Goal: Transaction & Acquisition: Purchase product/service

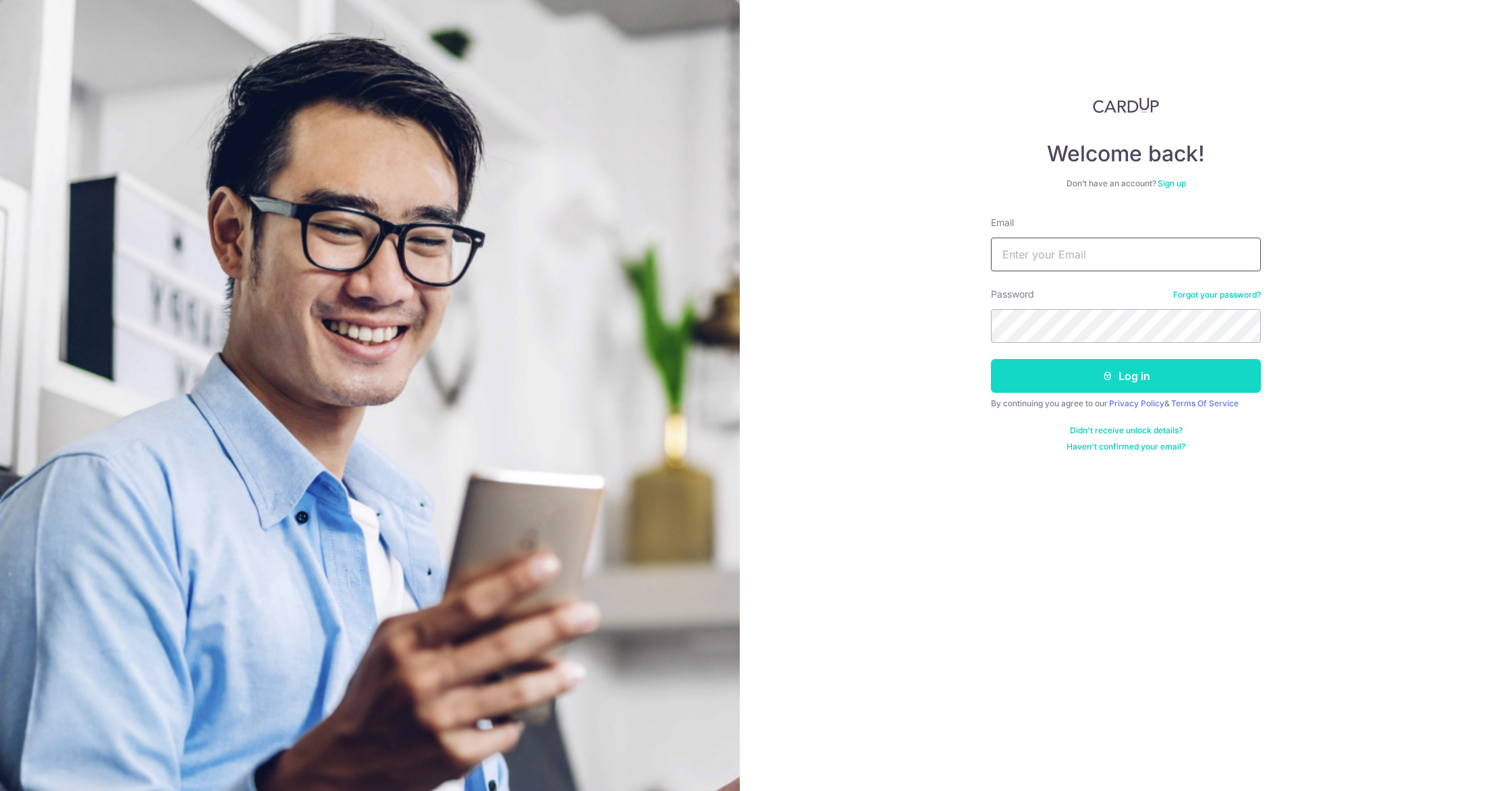
type input "[EMAIL_ADDRESS][DOMAIN_NAME]"
click at [1052, 386] on button "Log in" at bounding box center [1126, 375] width 270 height 33
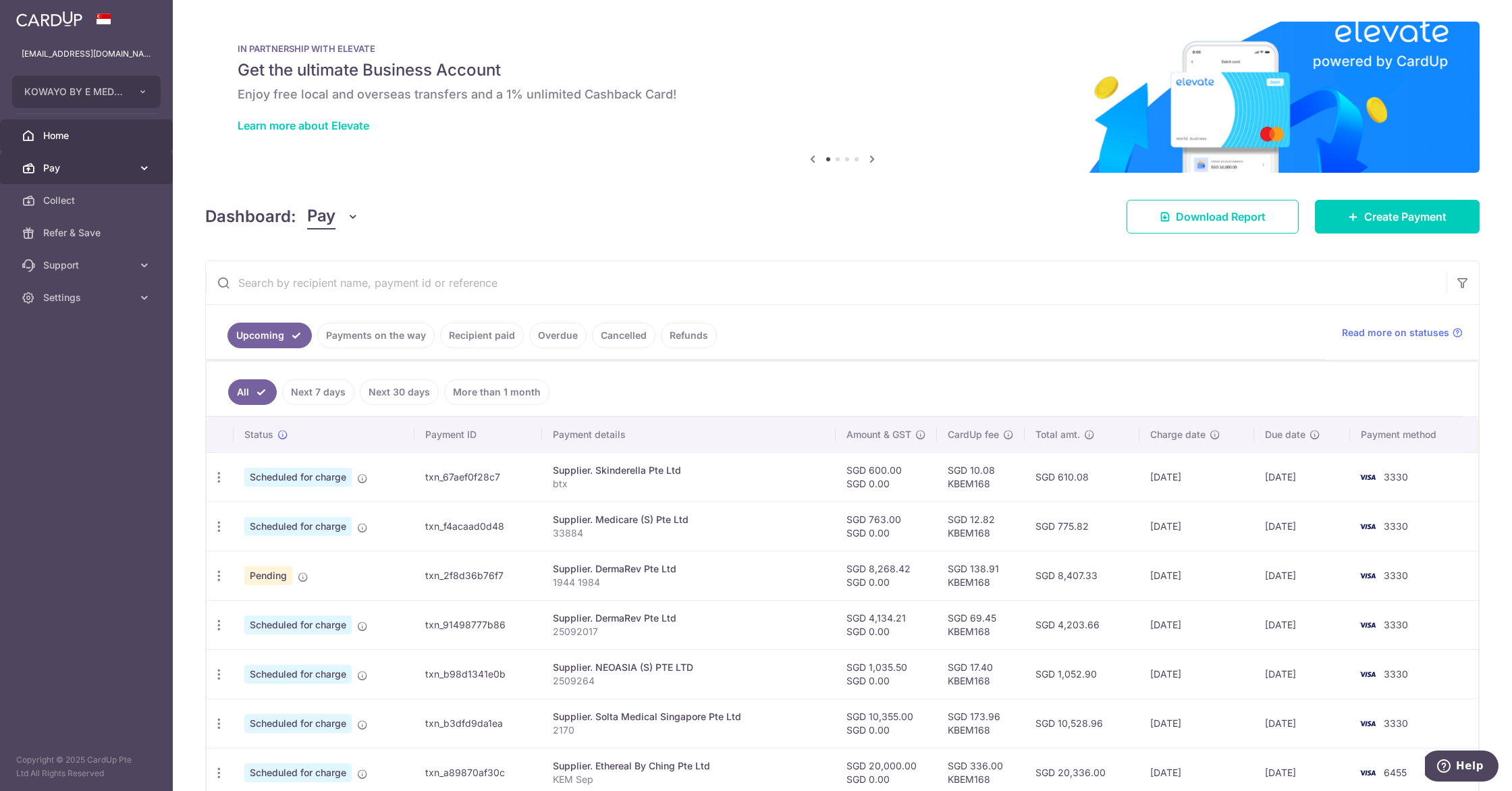
drag, startPoint x: 86, startPoint y: 163, endPoint x: 89, endPoint y: 170, distance: 7.6
click at [86, 163] on span "Pay" at bounding box center [87, 168] width 89 height 14
click at [88, 205] on span "Payments" at bounding box center [87, 200] width 89 height 14
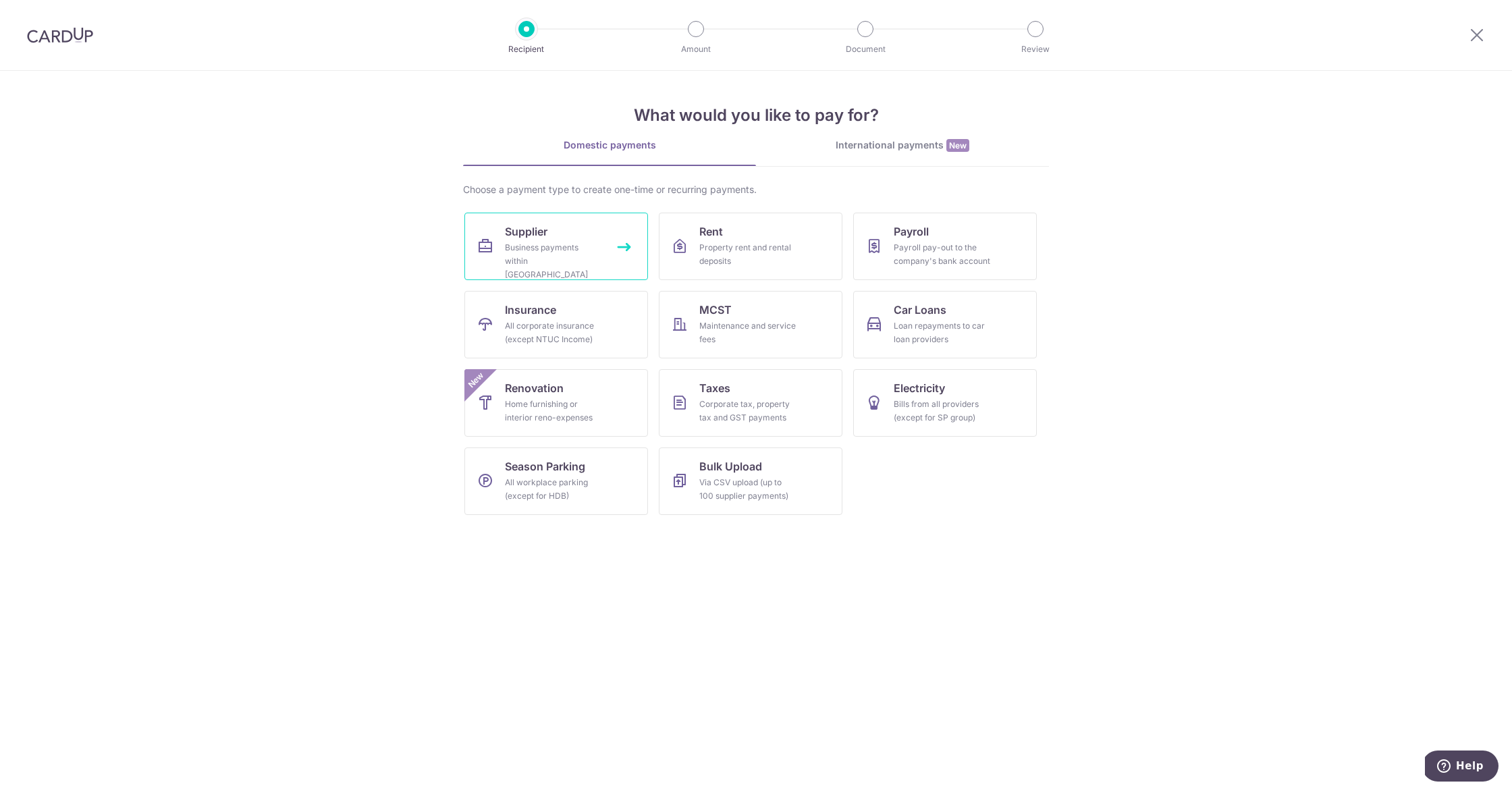
click at [546, 250] on div "Business payments within Singapore" at bounding box center [553, 260] width 97 height 41
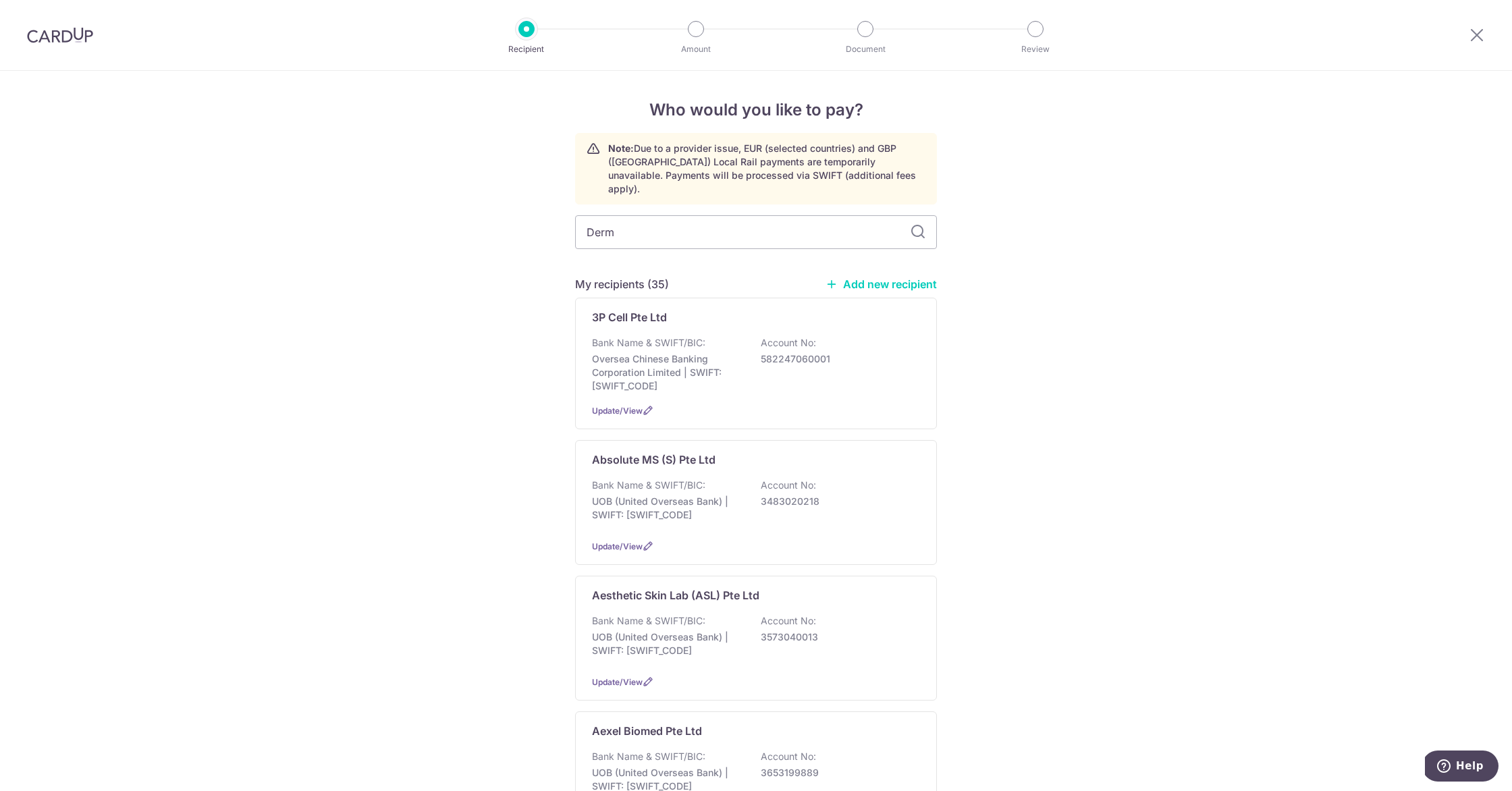
type input "Derma"
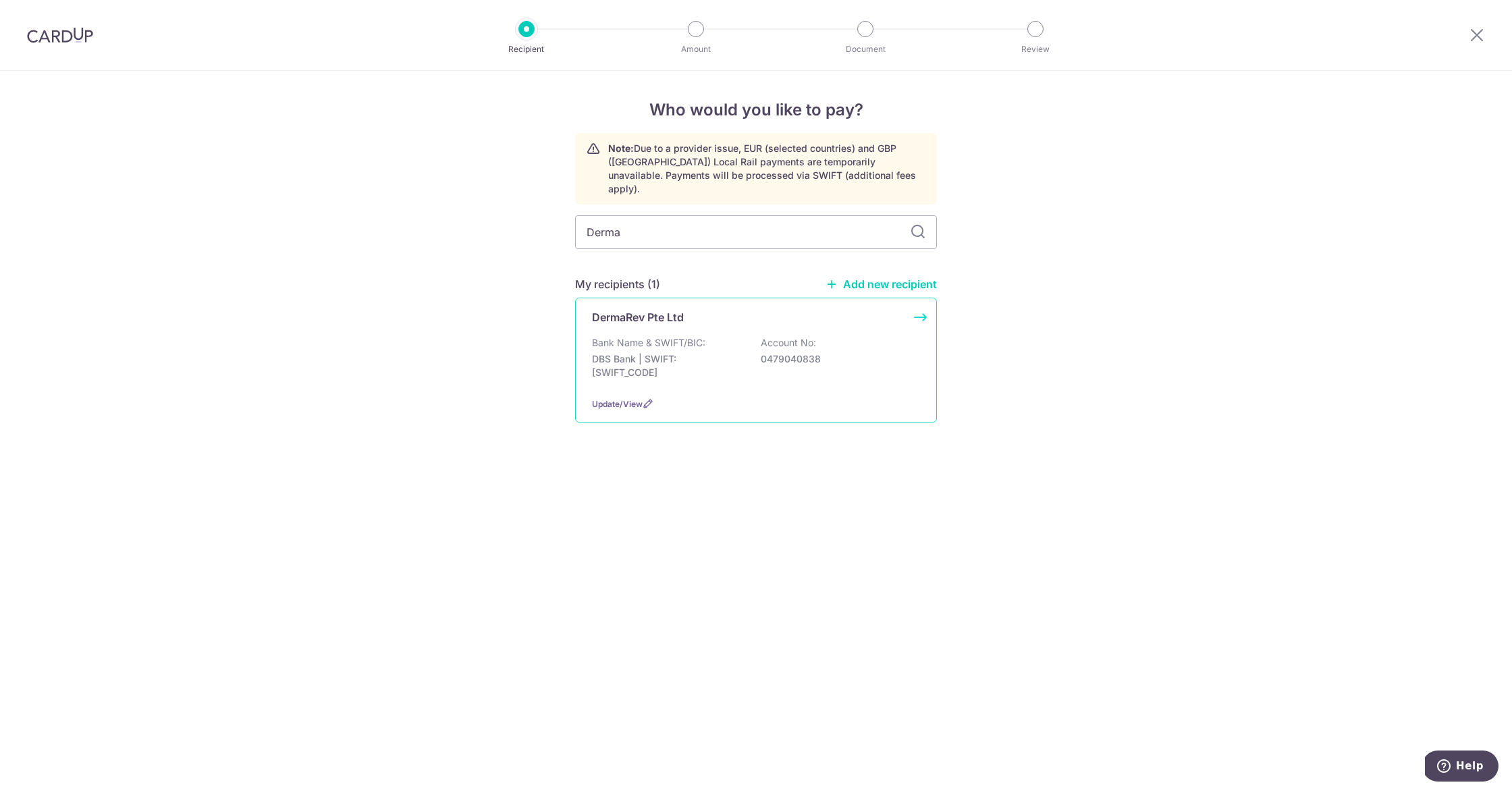
click at [676, 316] on div "DermaRev Pte Ltd Bank Name & SWIFT/BIC: DBS Bank | SWIFT: DBSSSGSGXXX Account N…" at bounding box center [755, 359] width 361 height 125
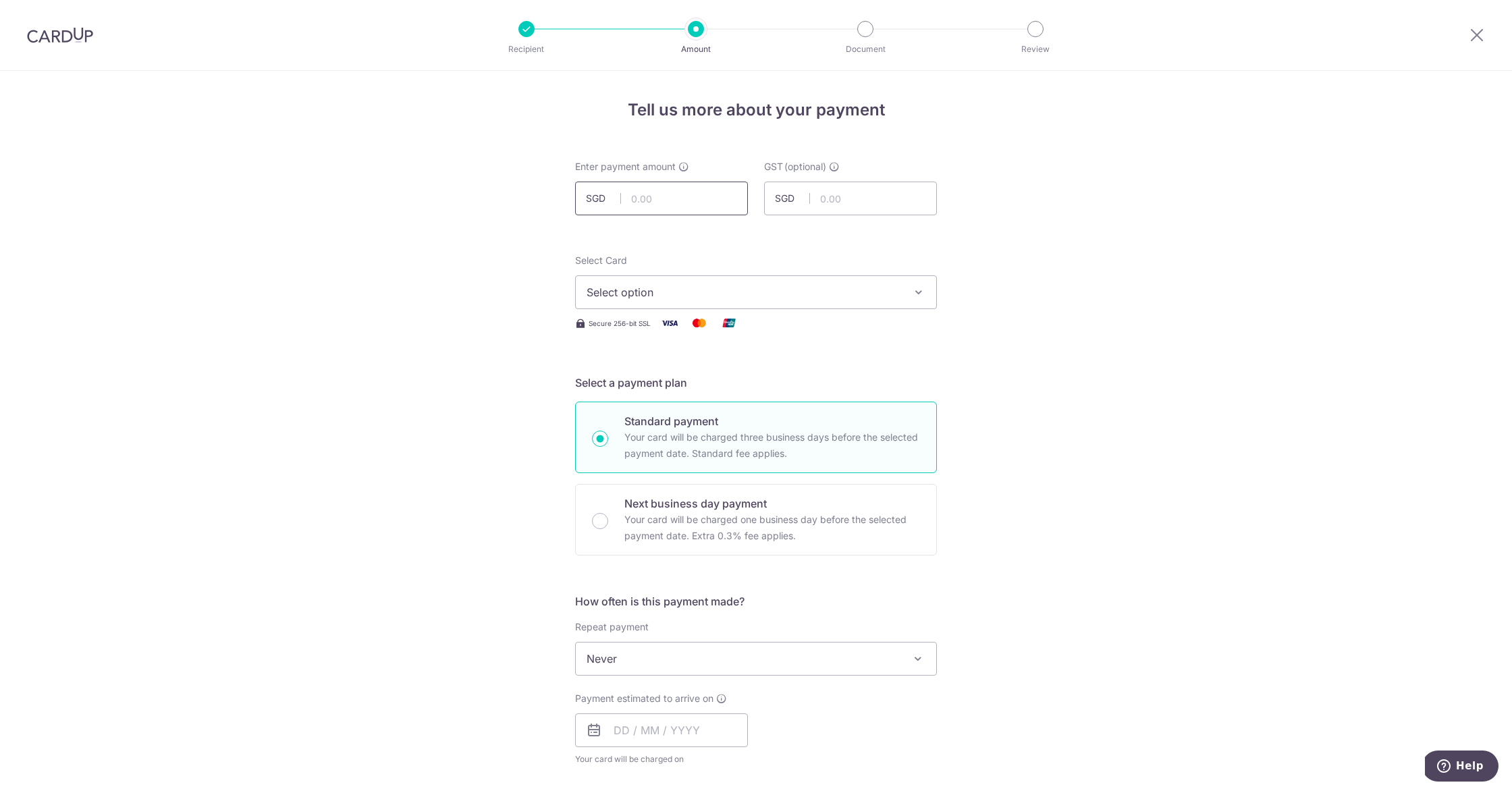
click at [642, 189] on input "text" at bounding box center [661, 197] width 173 height 33
type input "5,052.92"
click at [1174, 244] on div "Tell us more about your payment Enter payment amount SGD 5,052.92 5052.92 GST (…" at bounding box center [756, 726] width 1512 height 1311
click at [769, 292] on span "Select option" at bounding box center [743, 292] width 314 height 16
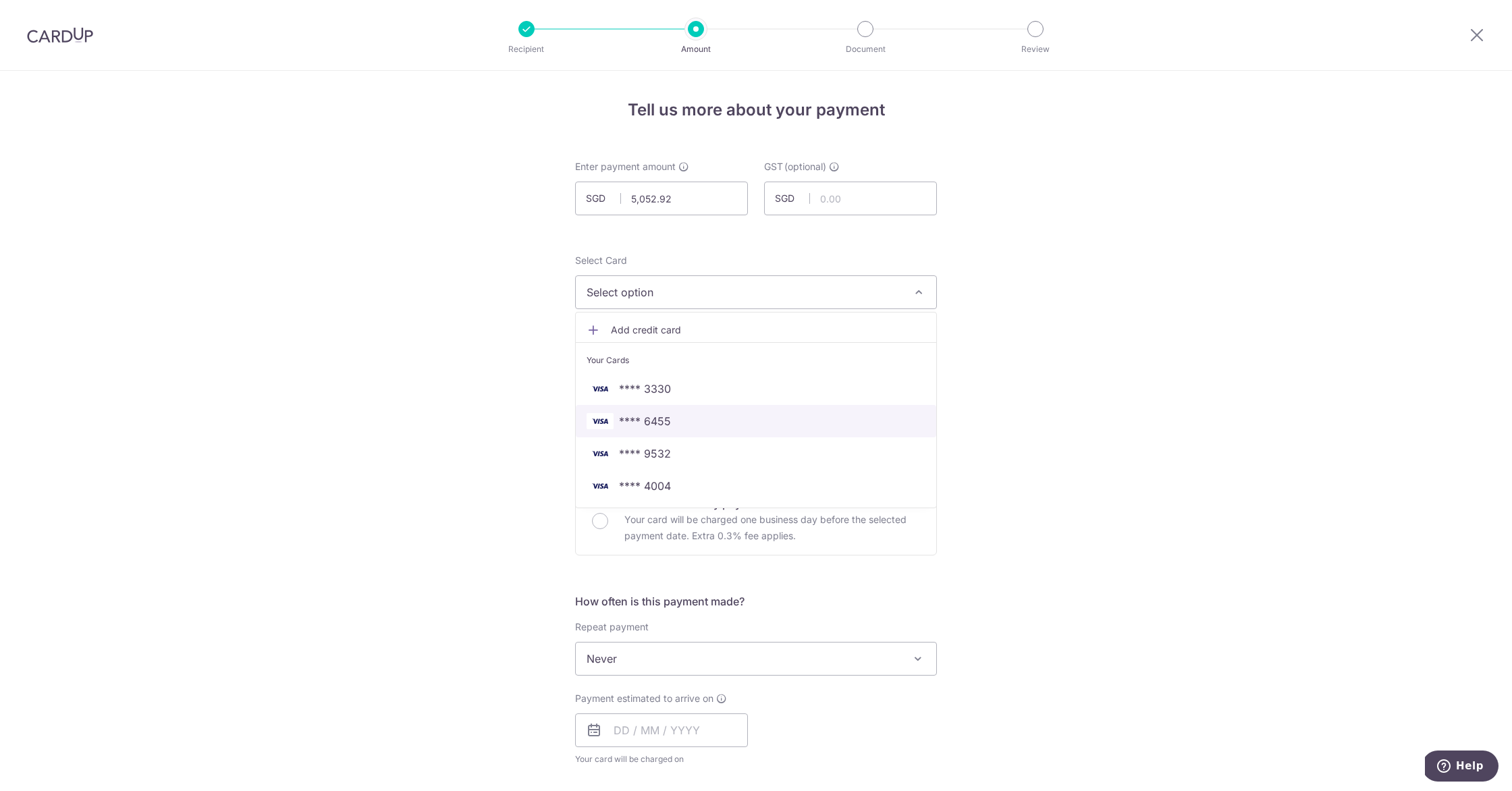
click at [719, 423] on span "**** 6455" at bounding box center [756, 421] width 339 height 16
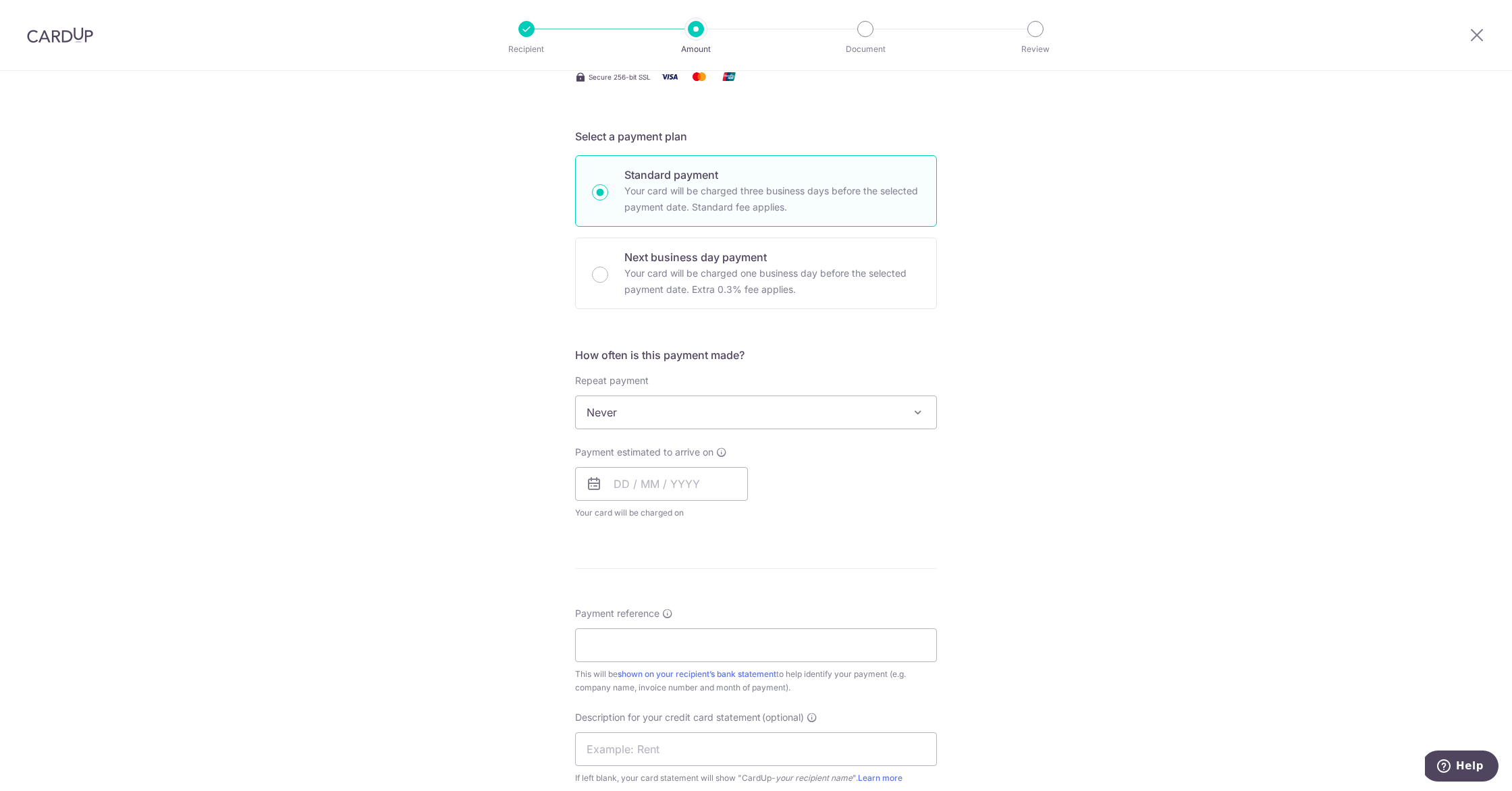
scroll to position [249, 0]
click at [658, 483] on input "text" at bounding box center [661, 480] width 173 height 33
click at [646, 658] on link "23" at bounding box center [657, 658] width 22 height 22
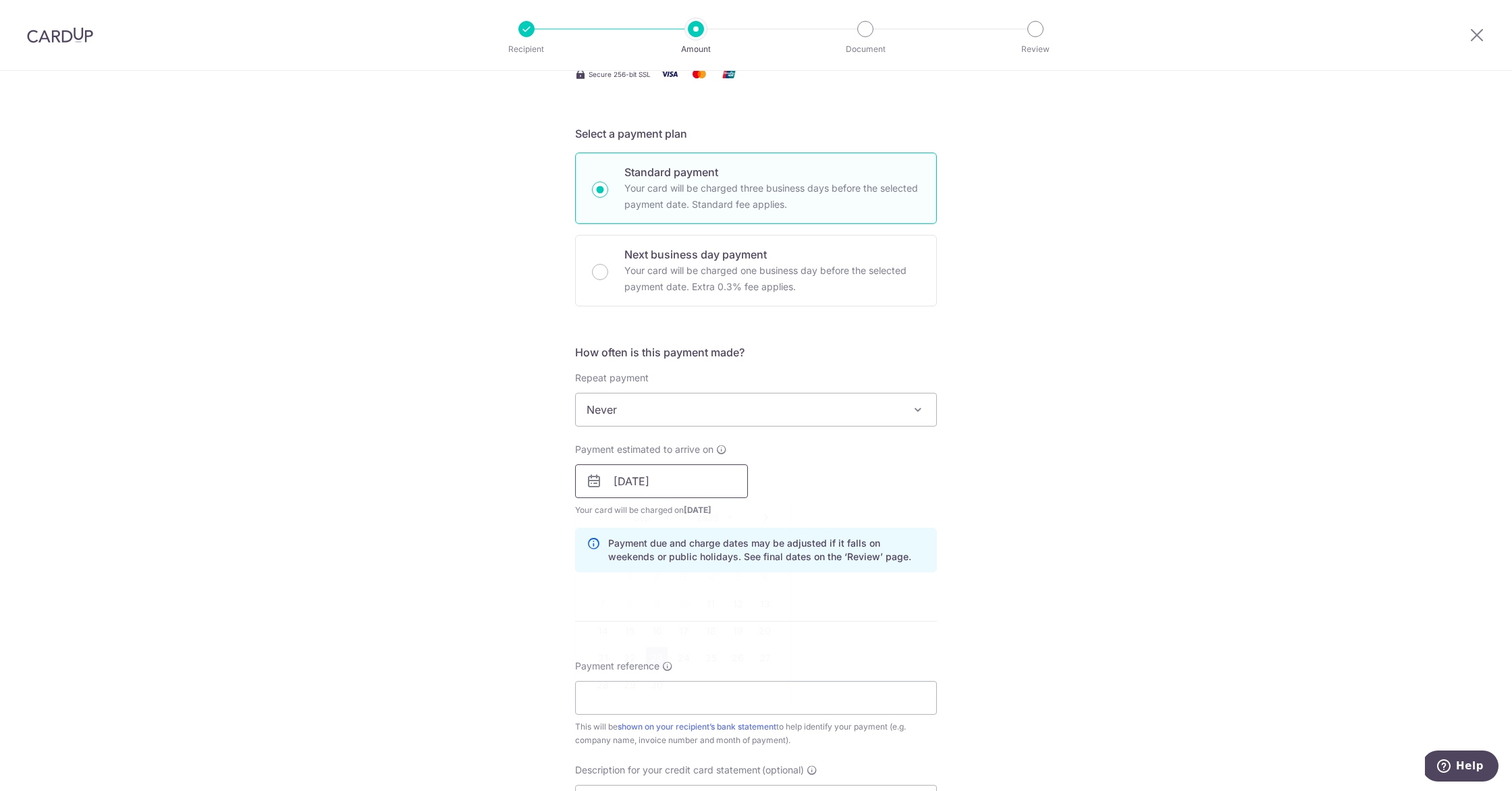
click at [703, 477] on input "23/09/2025" at bounding box center [661, 480] width 173 height 33
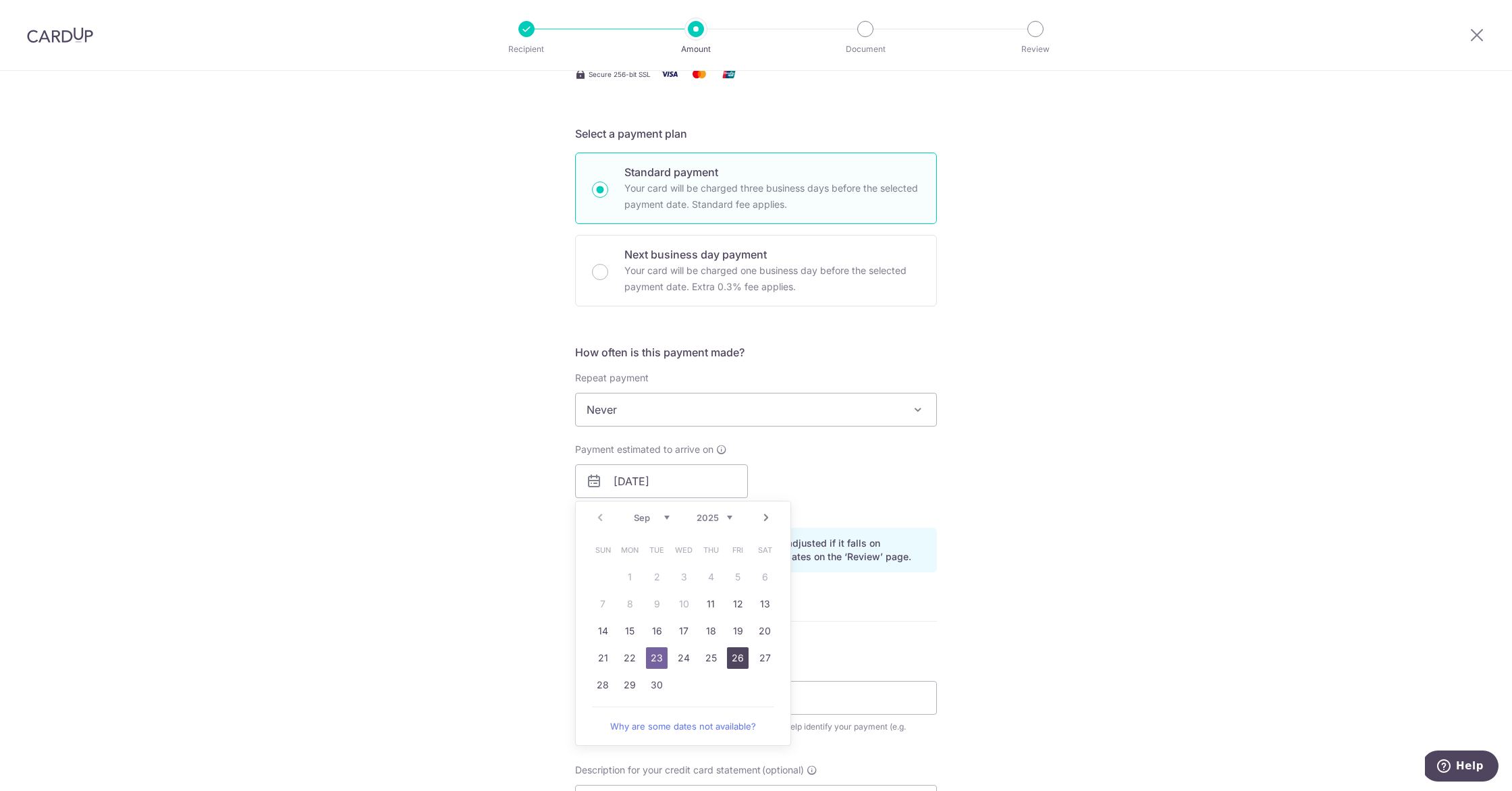
click at [730, 657] on link "26" at bounding box center [738, 658] width 22 height 22
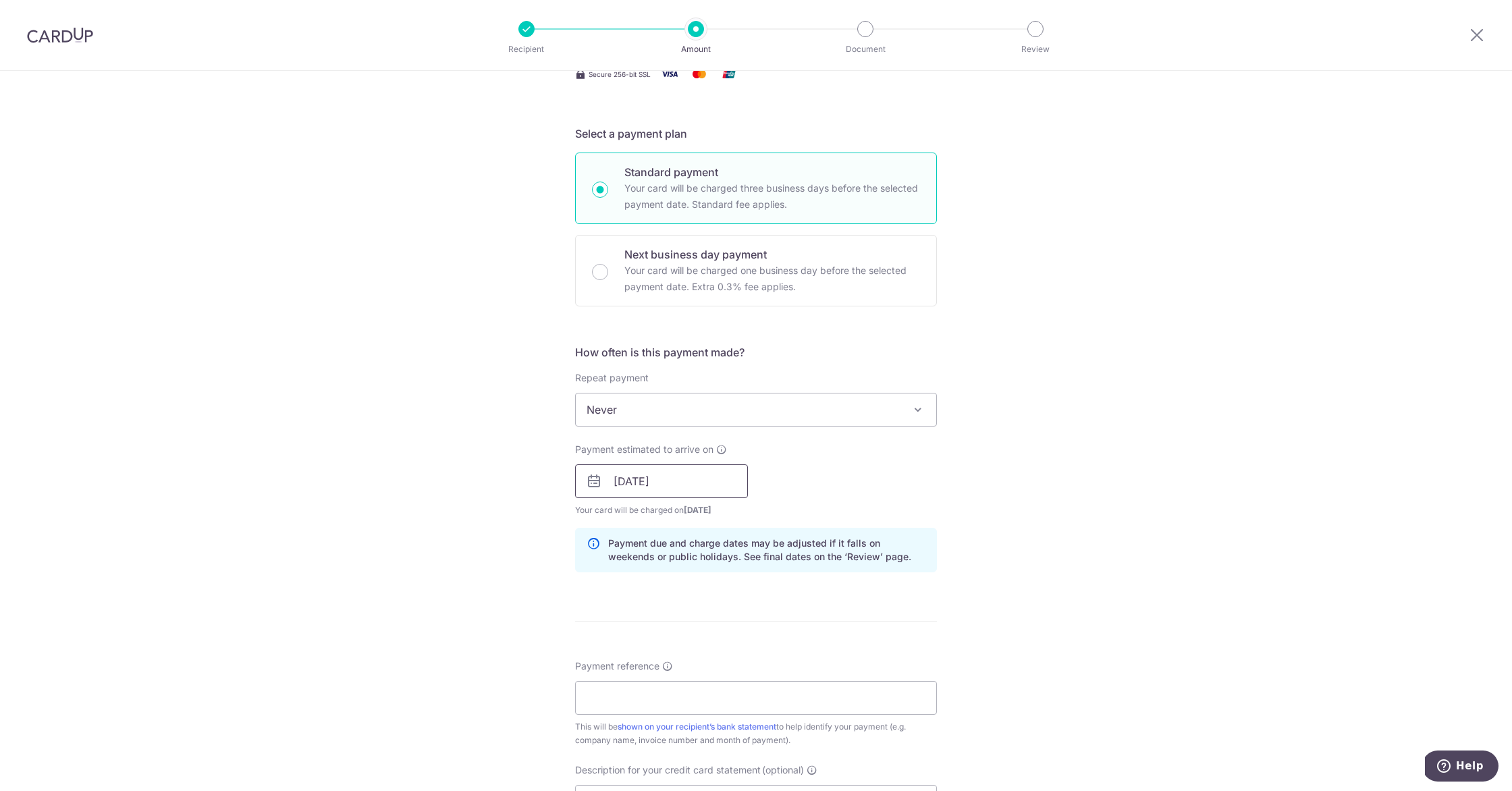
click at [696, 486] on input "26/09/2025" at bounding box center [661, 480] width 173 height 33
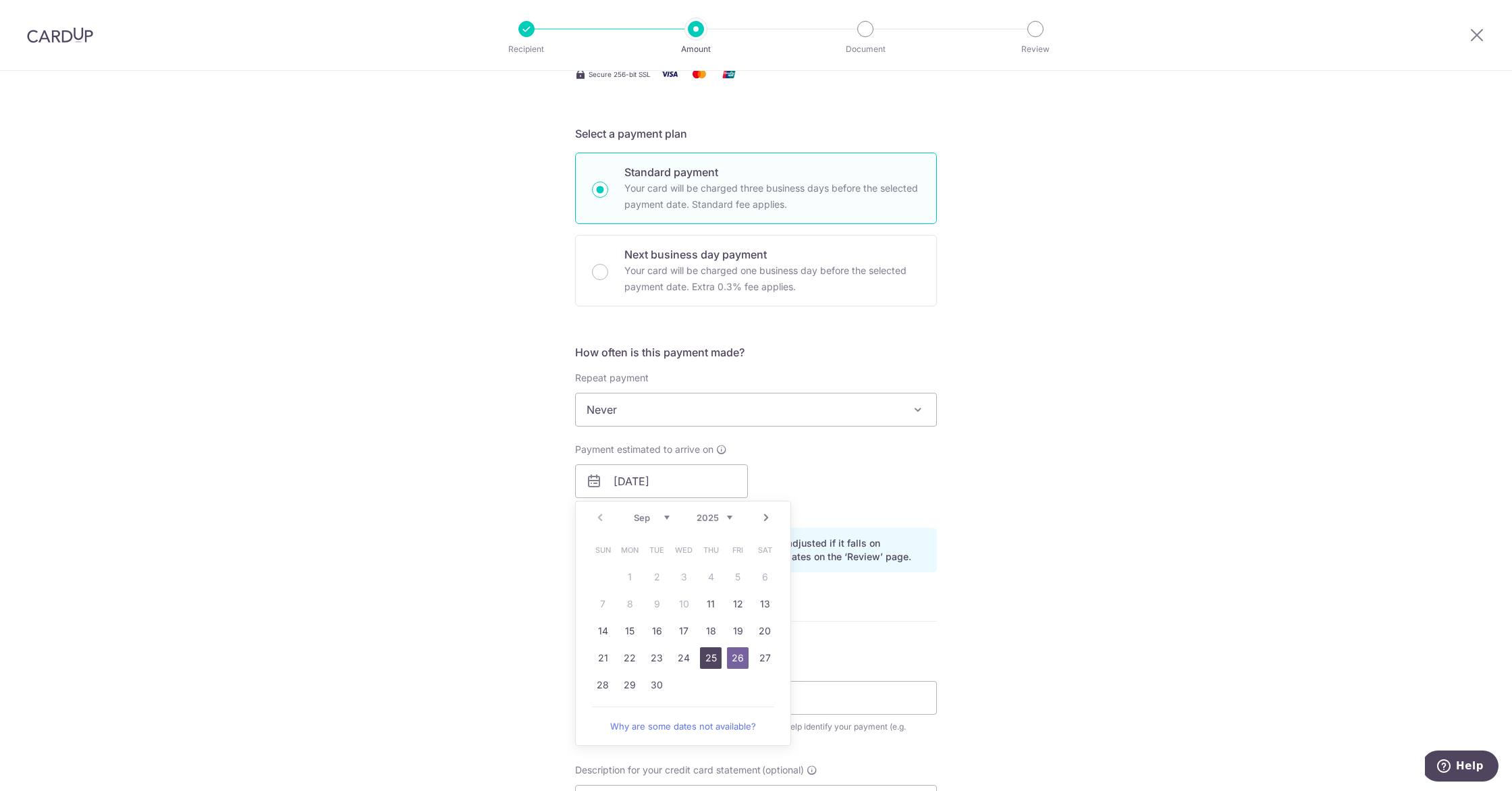
click at [710, 661] on link "25" at bounding box center [711, 658] width 22 height 22
type input "[DATE]"
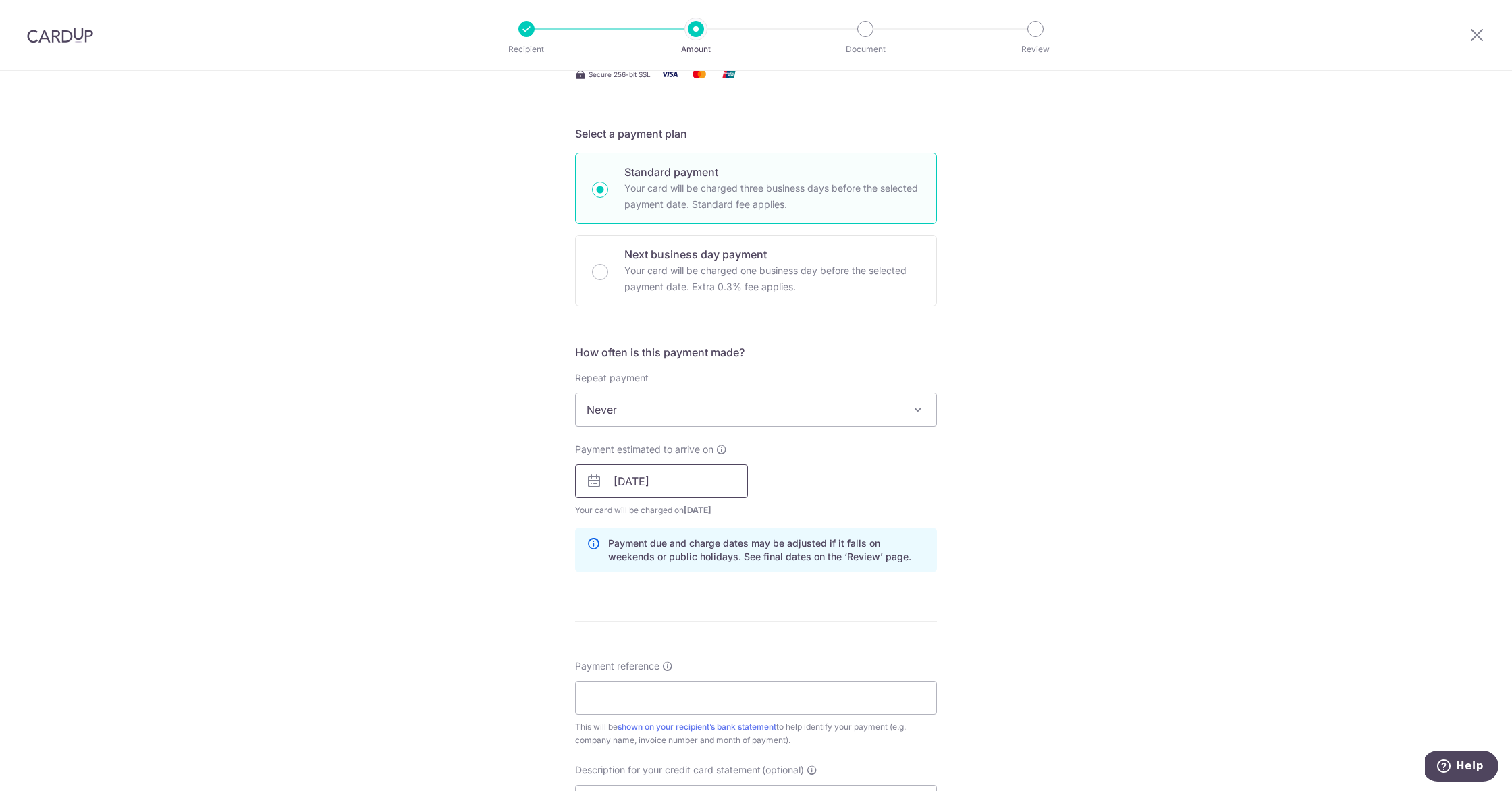
click at [703, 483] on input "[DATE]" at bounding box center [661, 480] width 173 height 33
click at [975, 477] on div "Tell us more about your payment Enter payment amount SGD 5,052.92 5052.92 GST (…" at bounding box center [756, 505] width 1512 height 1367
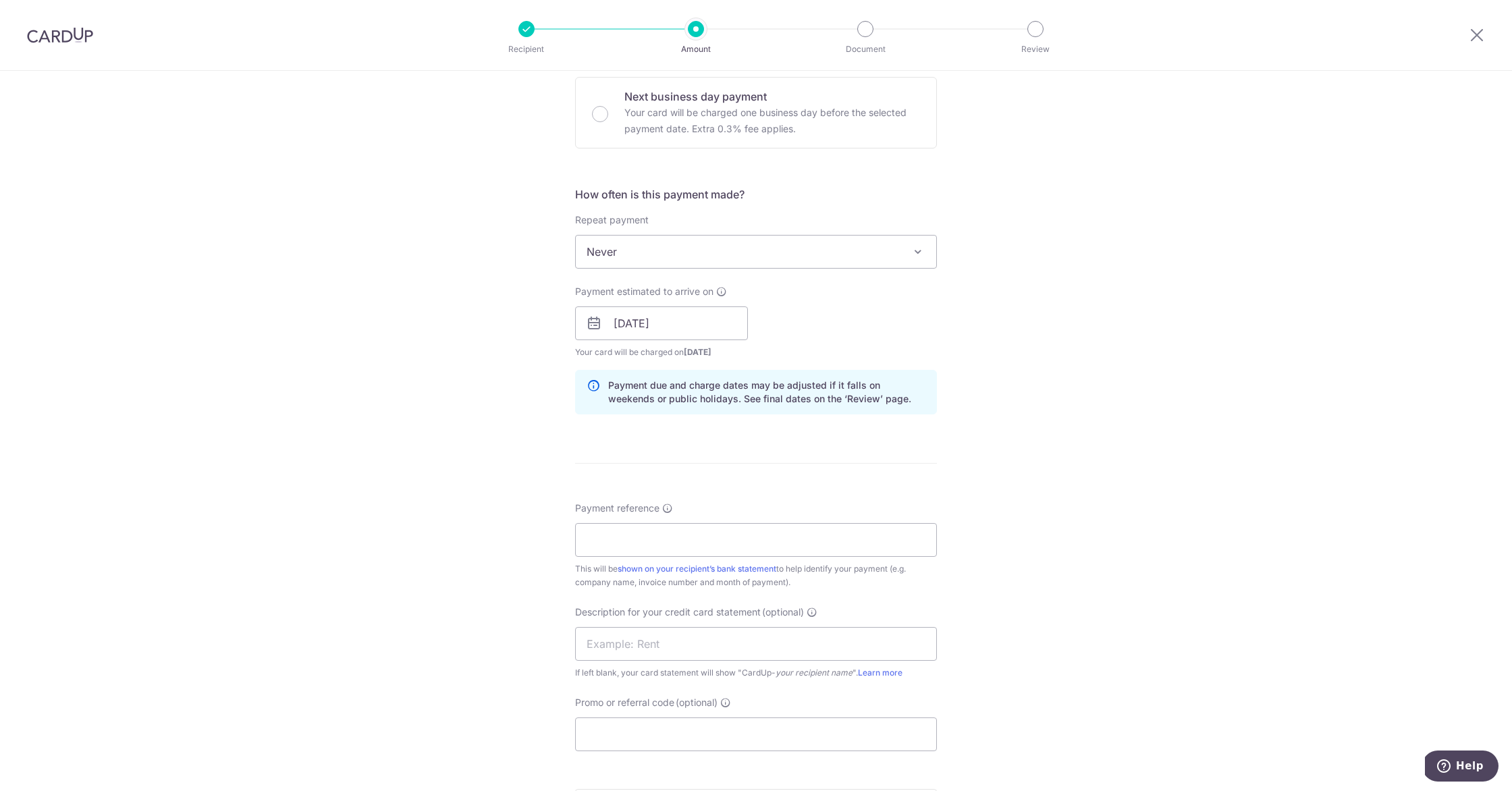
scroll to position [418, 0]
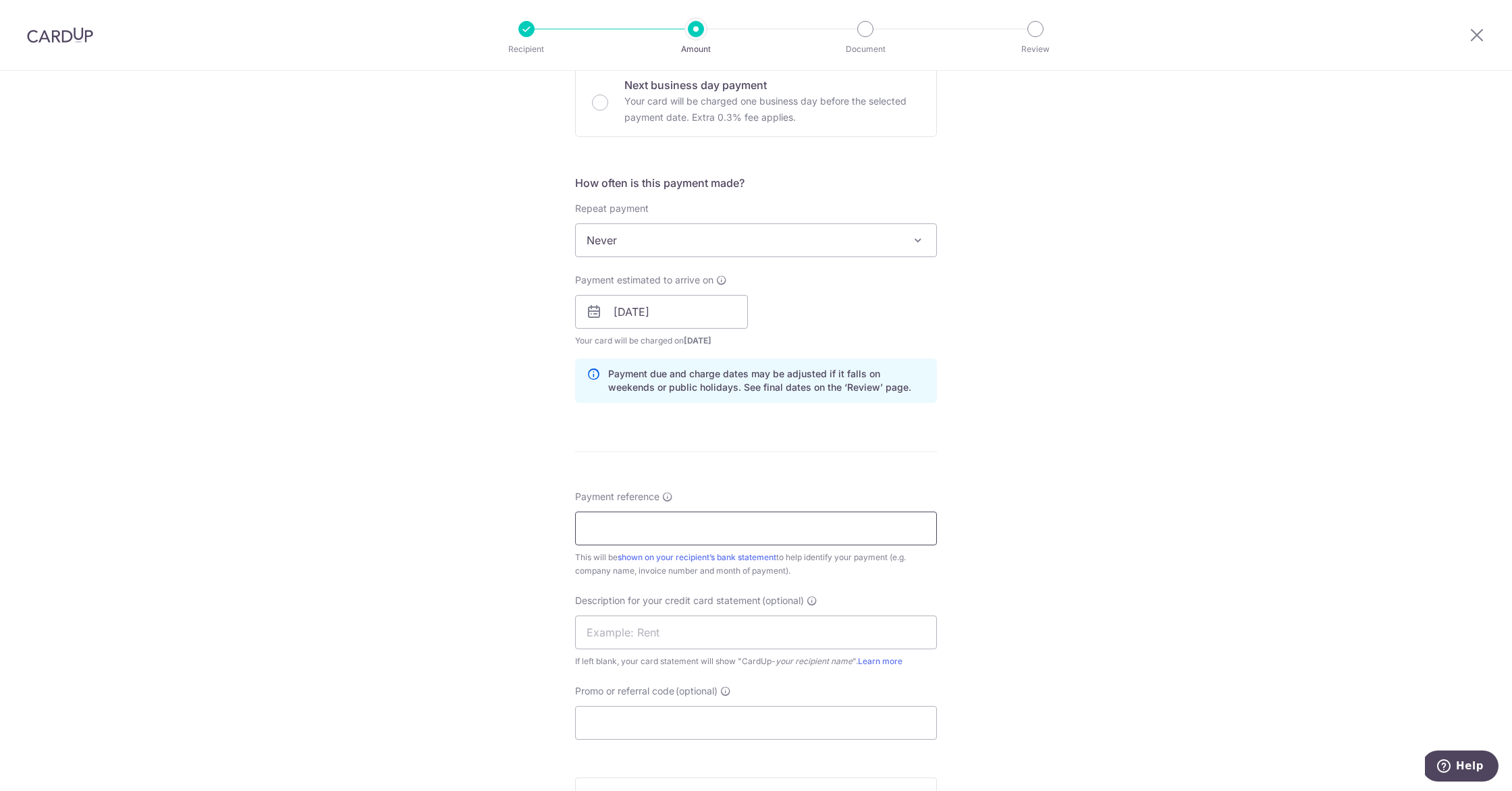
click at [636, 521] on input "Payment reference" at bounding box center [755, 528] width 361 height 33
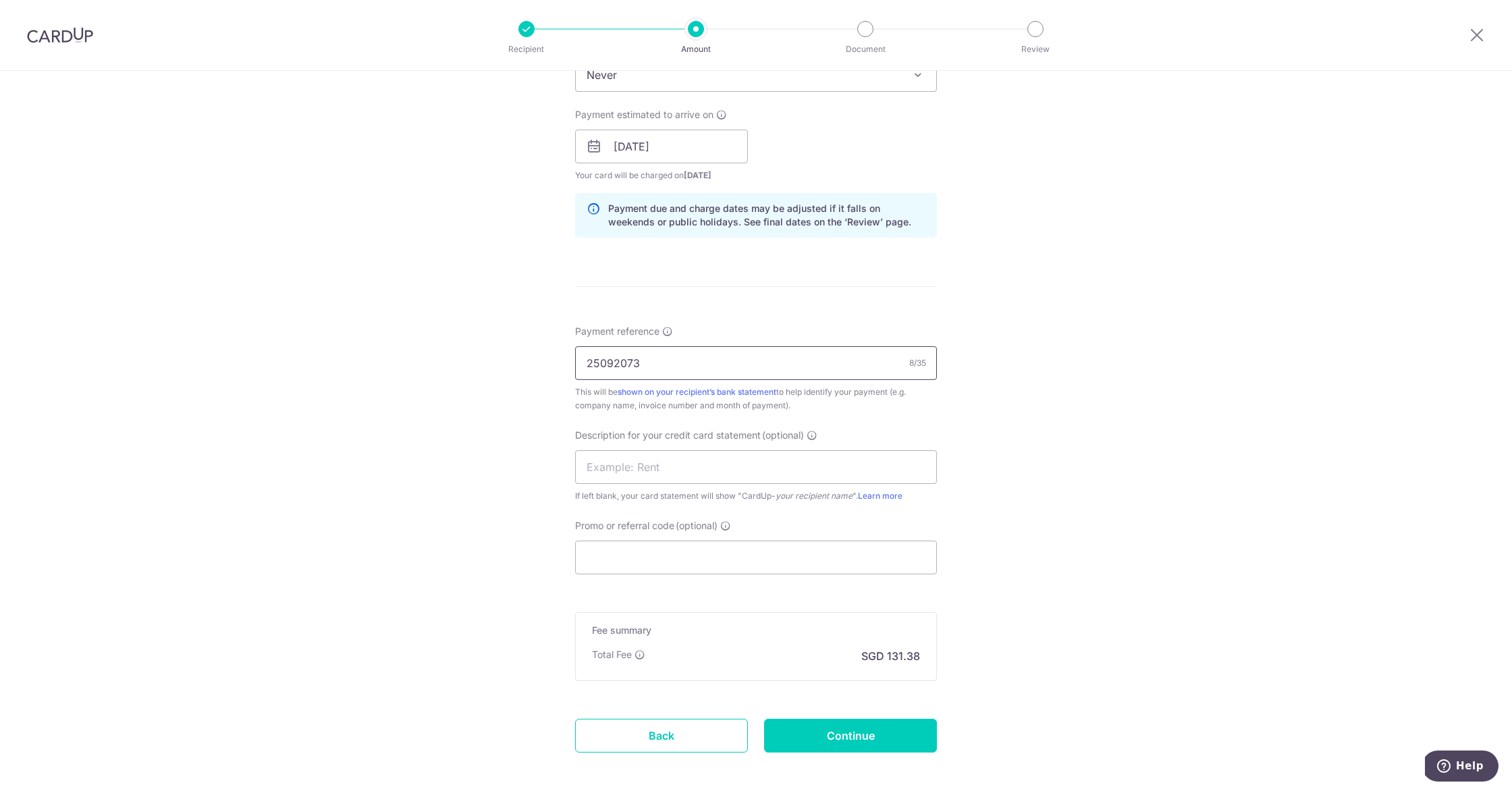
scroll to position [647, 0]
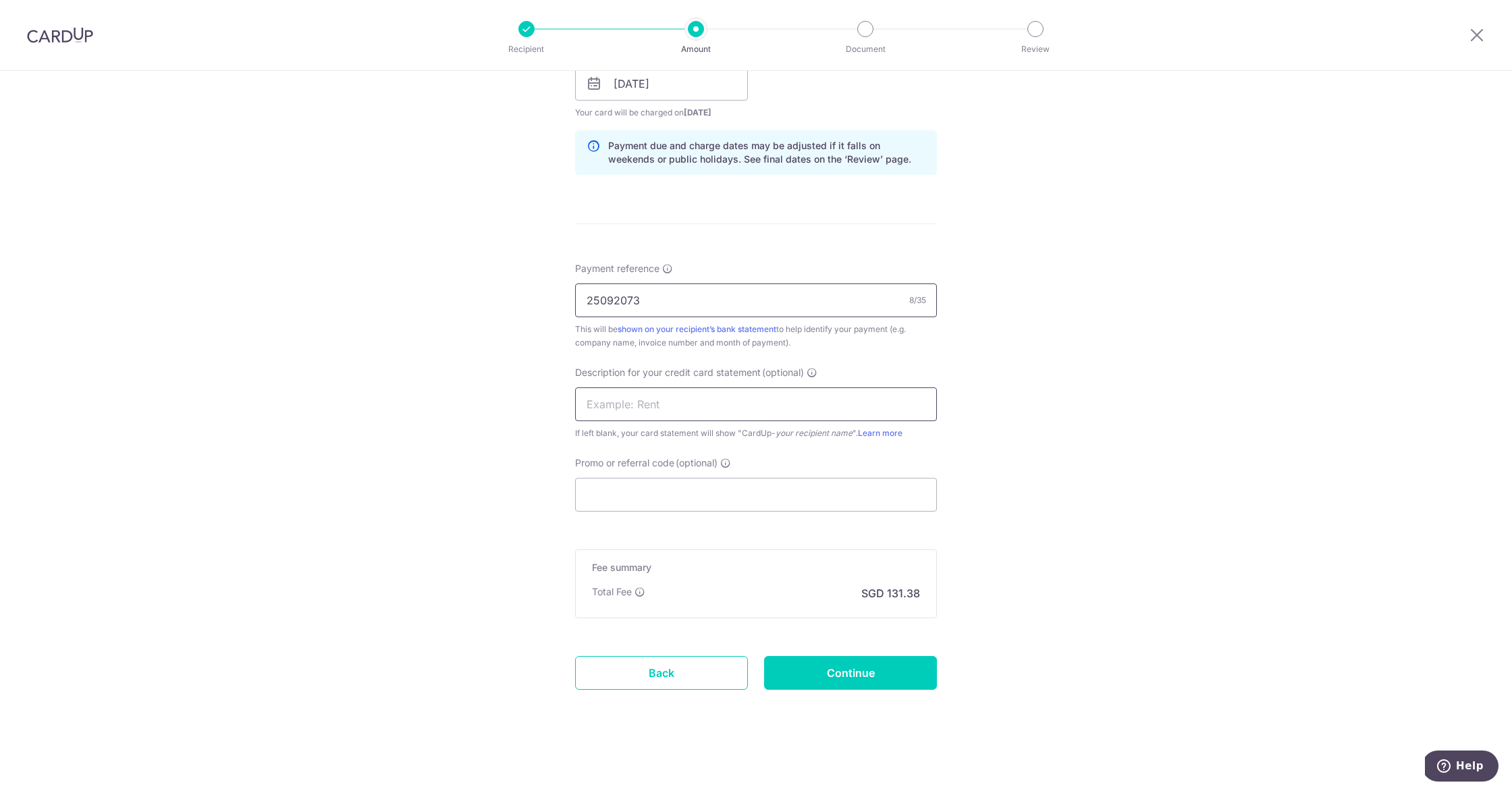
type input "25092073"
click at [695, 403] on input "text" at bounding box center [755, 404] width 361 height 33
type input "DermaRev"
click at [677, 504] on input "Promo or referral code (optional)" at bounding box center [755, 494] width 361 height 33
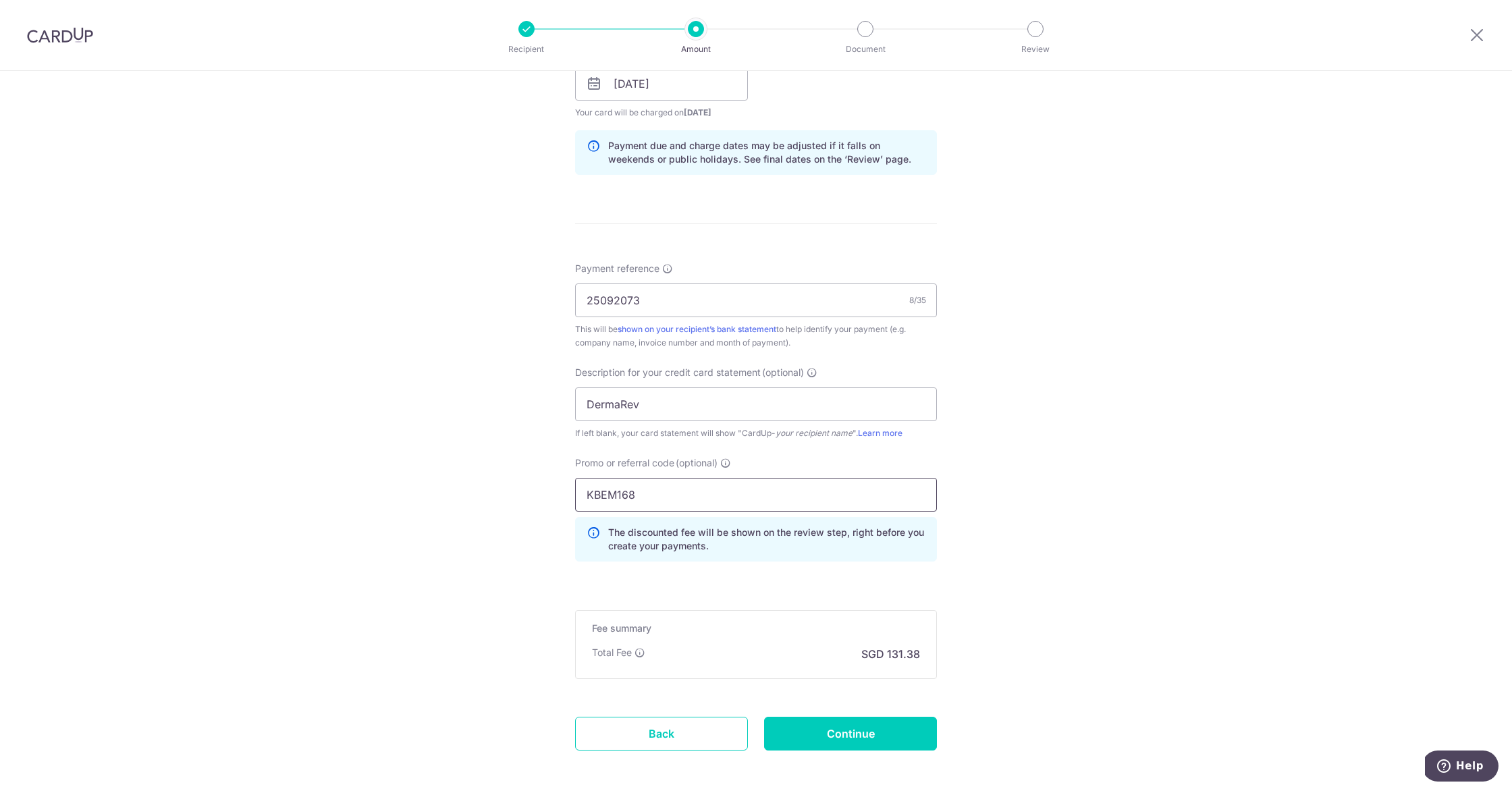
scroll to position [650, 0]
type input "KBEM168"
click at [834, 732] on input "Continue" at bounding box center [851, 730] width 173 height 33
type input "Create Schedule"
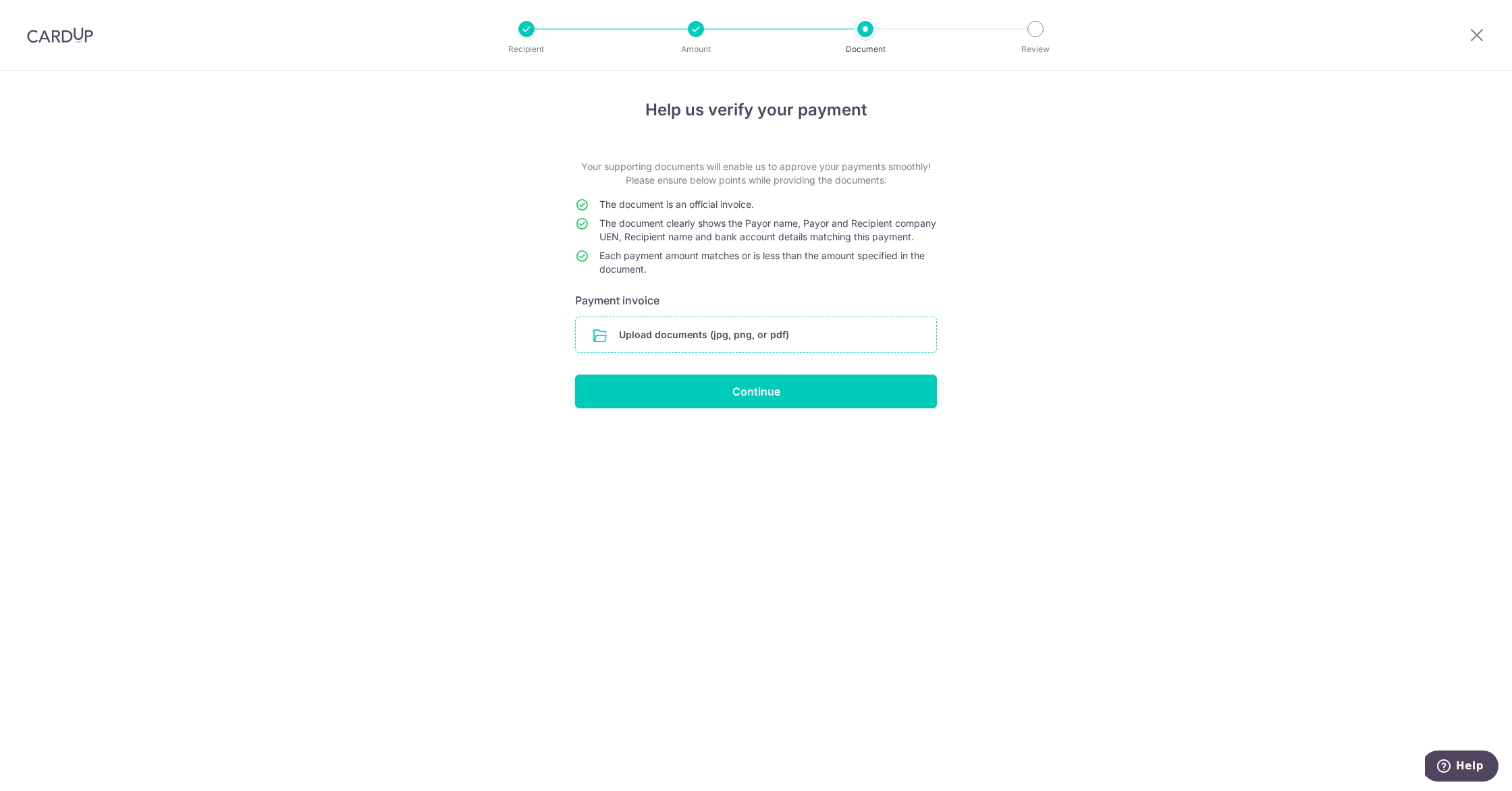
click at [670, 352] on input "file" at bounding box center [756, 334] width 360 height 35
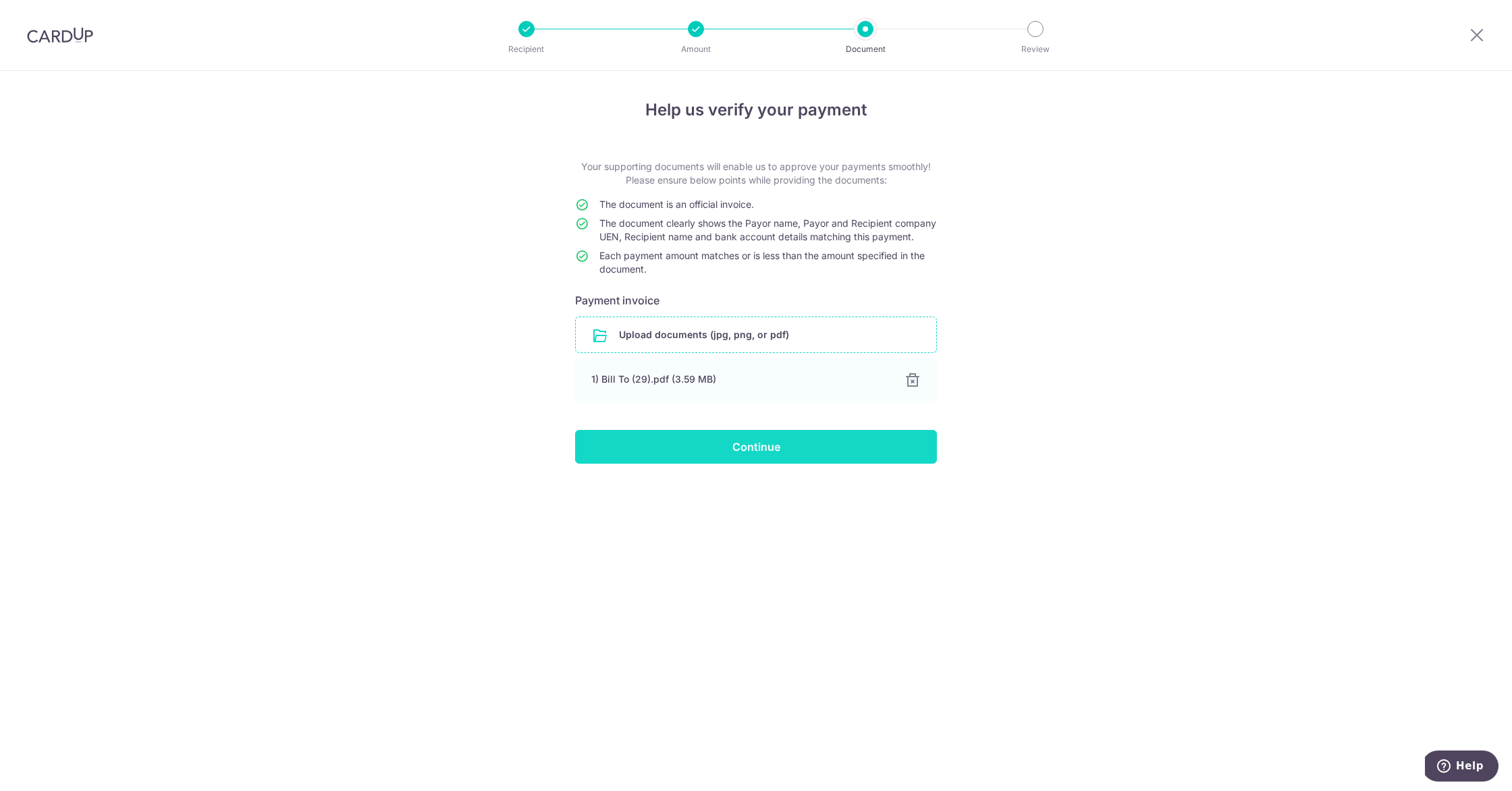
click at [742, 454] on input "Continue" at bounding box center [755, 446] width 361 height 33
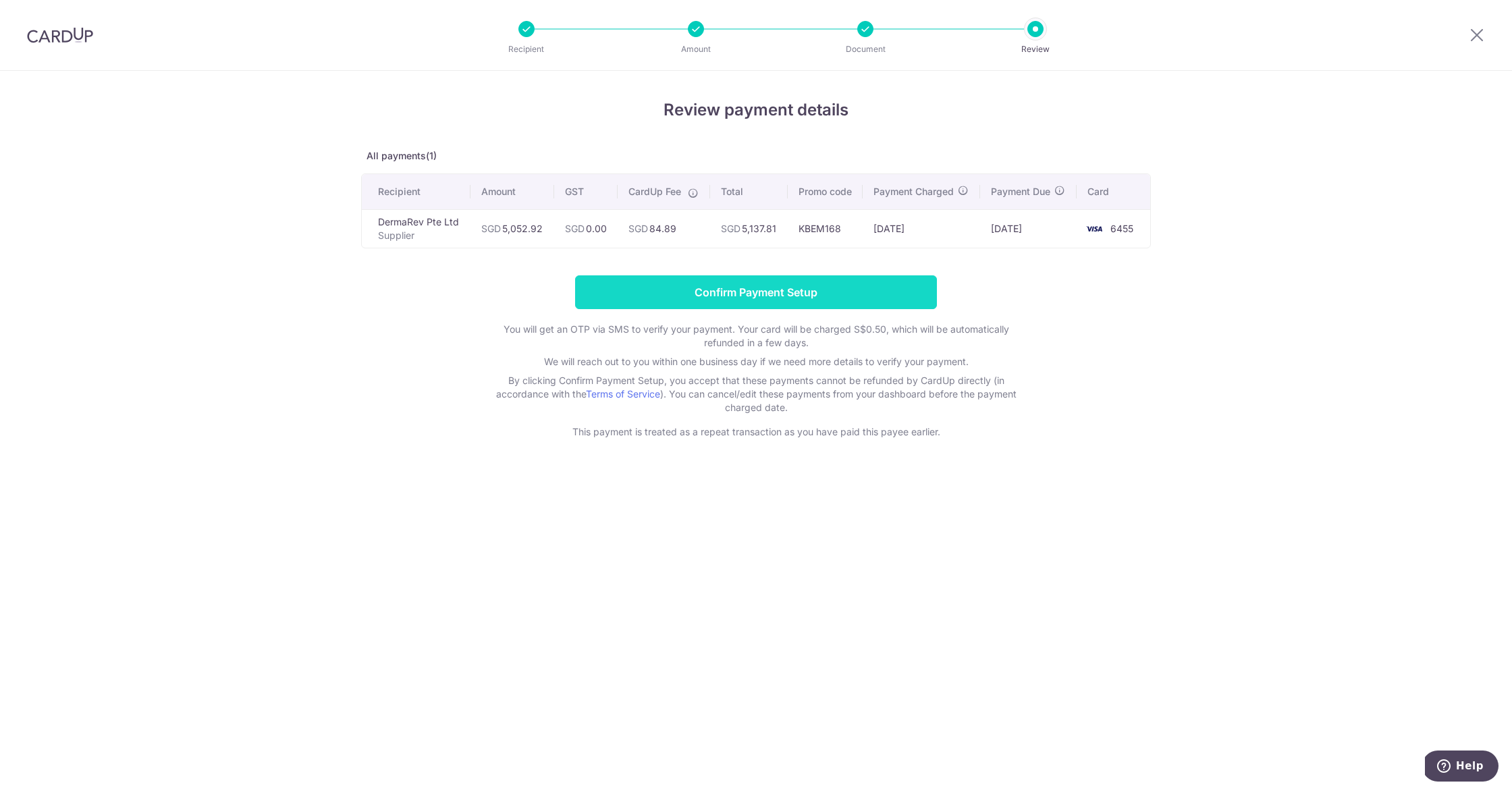
click at [824, 291] on input "Confirm Payment Setup" at bounding box center [755, 292] width 361 height 33
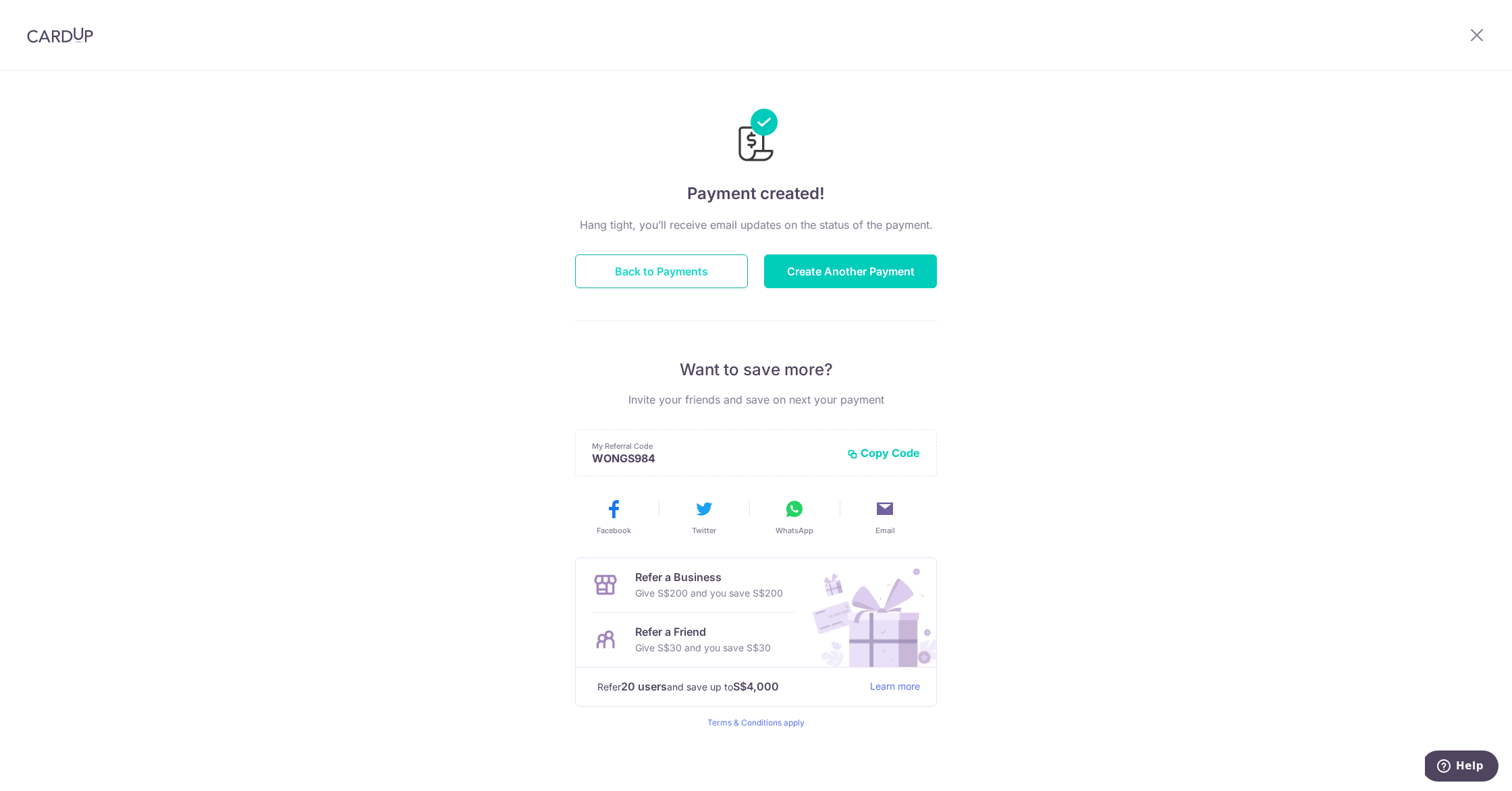
click at [609, 281] on button "Back to Payments" at bounding box center [661, 270] width 173 height 33
